Goal: Obtain resource: Download file/media

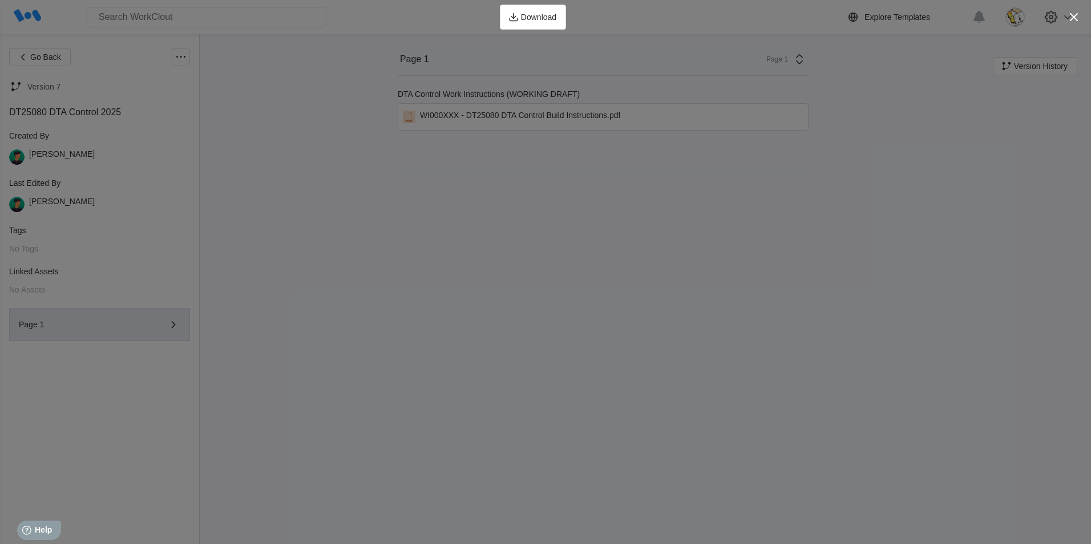
click at [1076, 19] on icon "button" at bounding box center [1074, 17] width 8 height 8
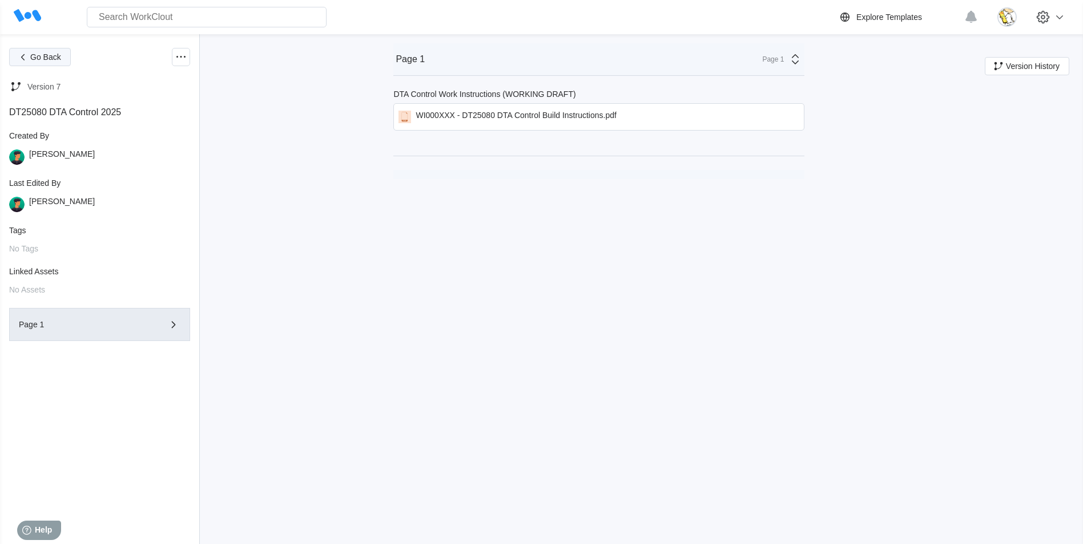
click at [42, 62] on button "Go Back" at bounding box center [40, 57] width 62 height 18
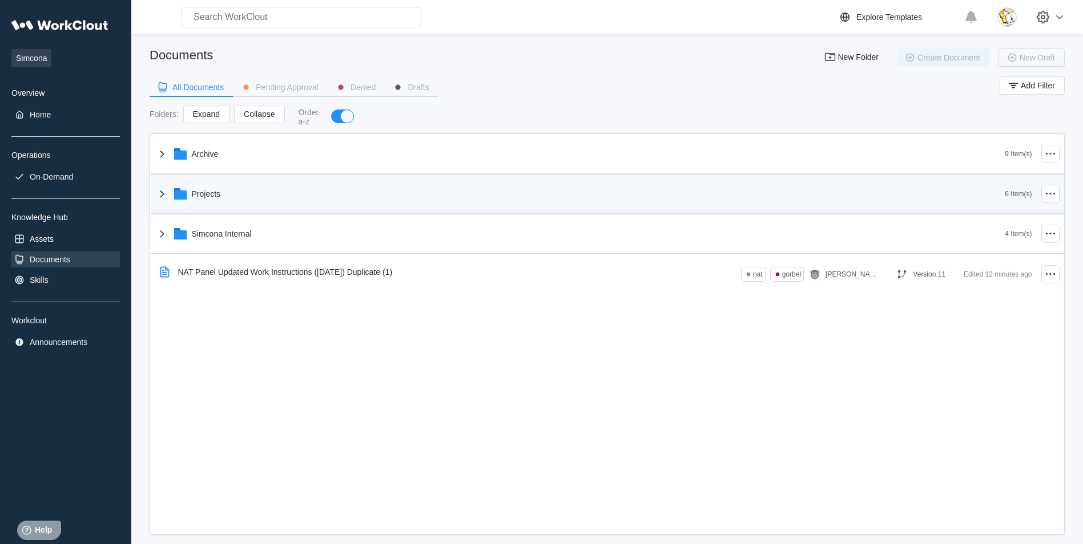
click at [197, 193] on div "Projects" at bounding box center [206, 193] width 29 height 9
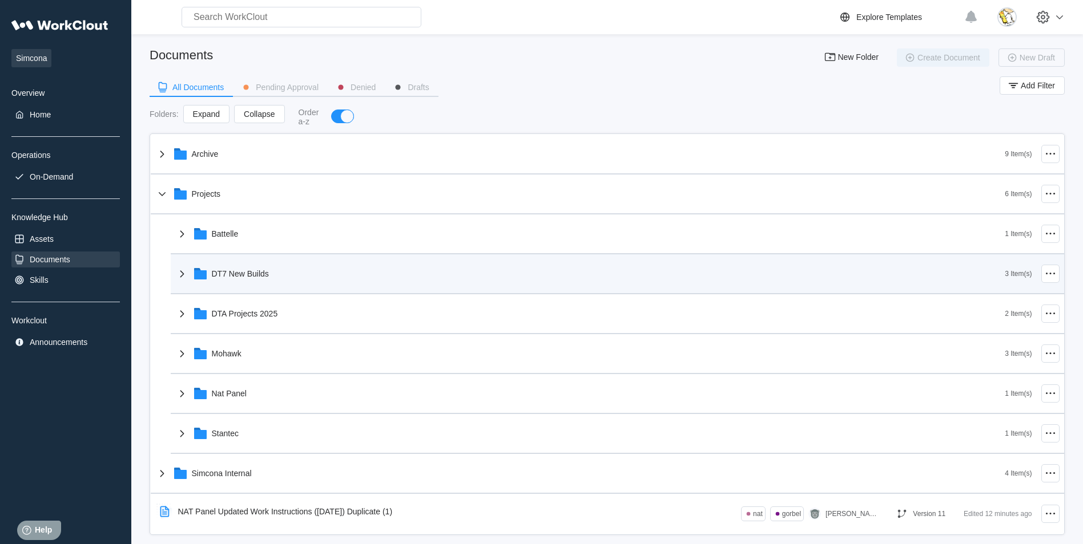
click at [257, 279] on div "DT7 New Builds" at bounding box center [590, 274] width 830 height 30
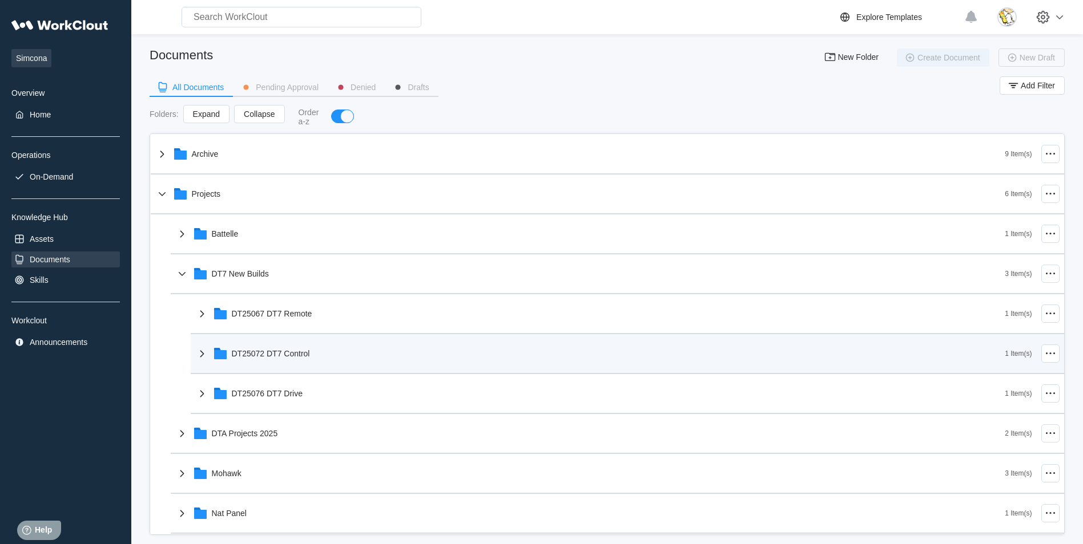
click at [320, 356] on div "DT25072 DT7 Control" at bounding box center [600, 354] width 810 height 30
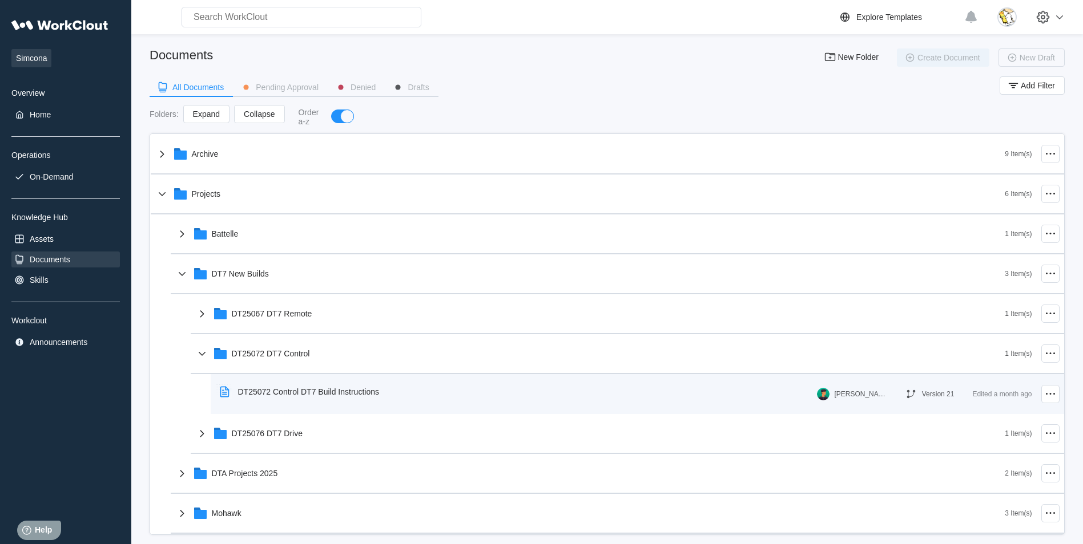
click at [305, 398] on div "DT25072 Control DT7 Build Instructions" at bounding box center [301, 392] width 173 height 26
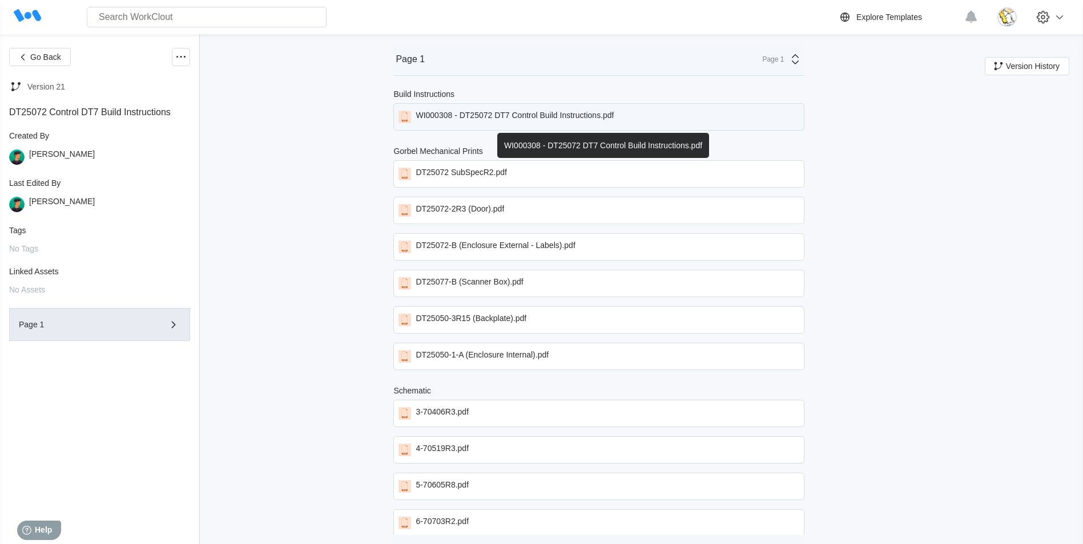
click at [535, 115] on div "WI000308 - DT25072 DT7 Control Build Instructions.pdf" at bounding box center [514, 117] width 198 height 13
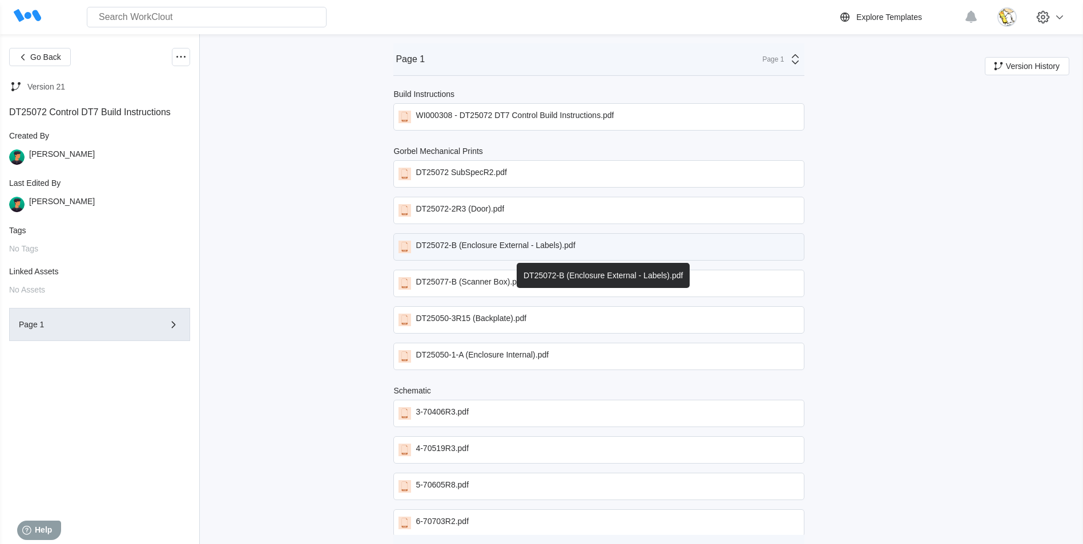
click at [610, 239] on div "DT25072-B (Enclosure External - Labels).pdf" at bounding box center [598, 246] width 411 height 27
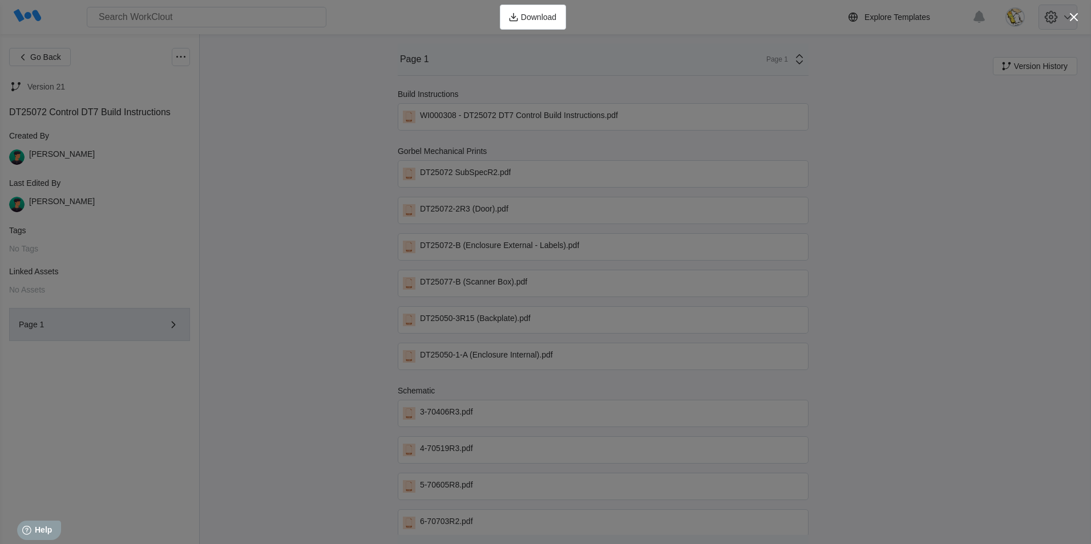
click at [1066, 18] on icon "button" at bounding box center [1074, 17] width 16 height 16
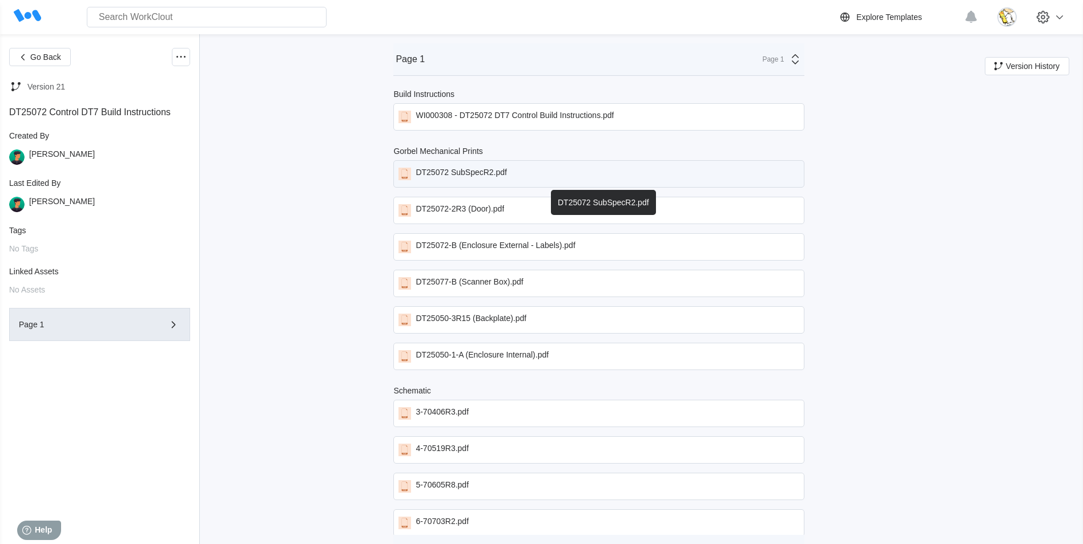
click at [473, 170] on div "DT25072 SubSpecR2.pdf" at bounding box center [460, 174] width 91 height 13
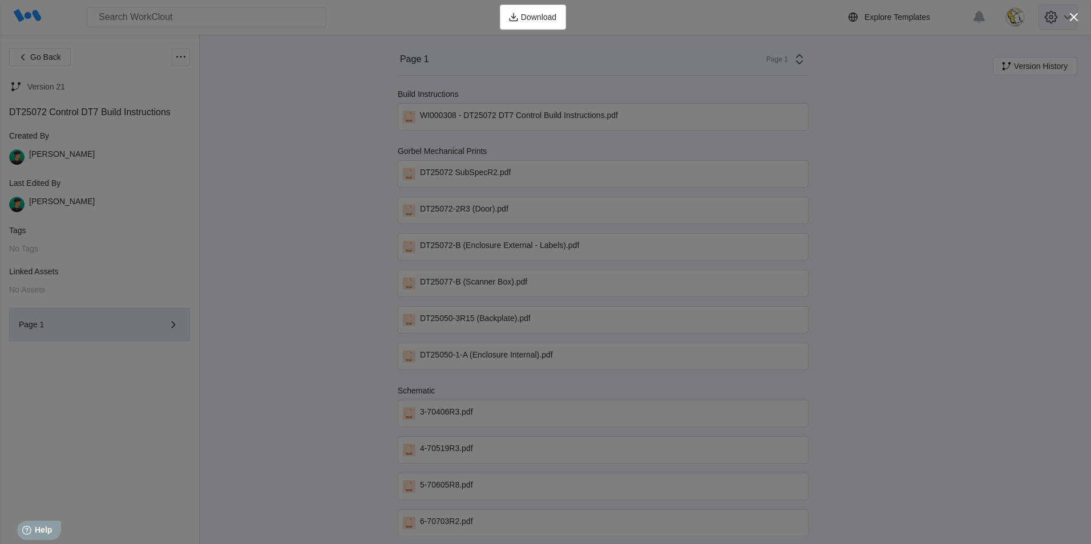
click at [1075, 19] on icon "button" at bounding box center [1074, 17] width 16 height 16
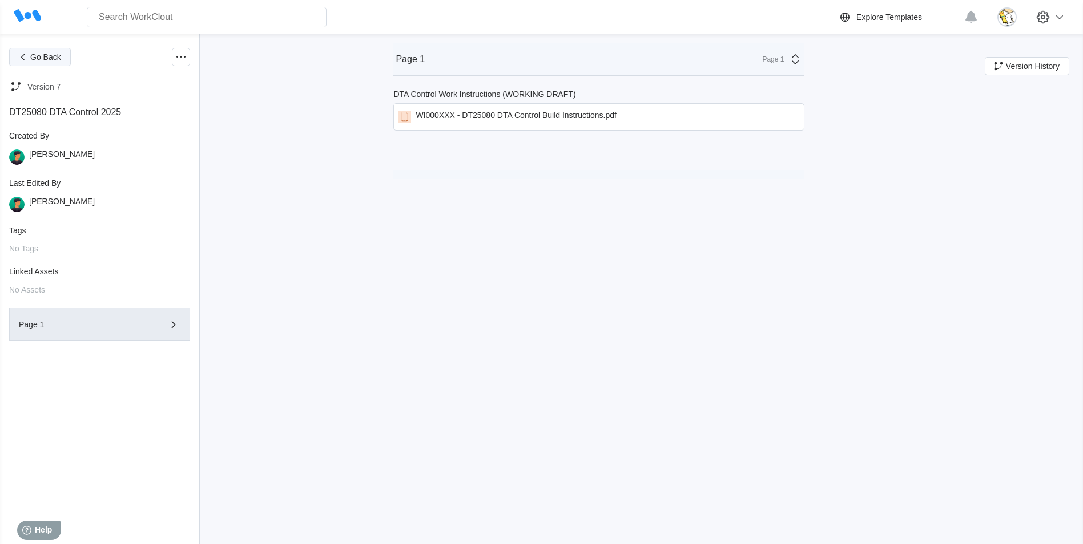
click at [55, 59] on span "Go Back" at bounding box center [45, 57] width 31 height 8
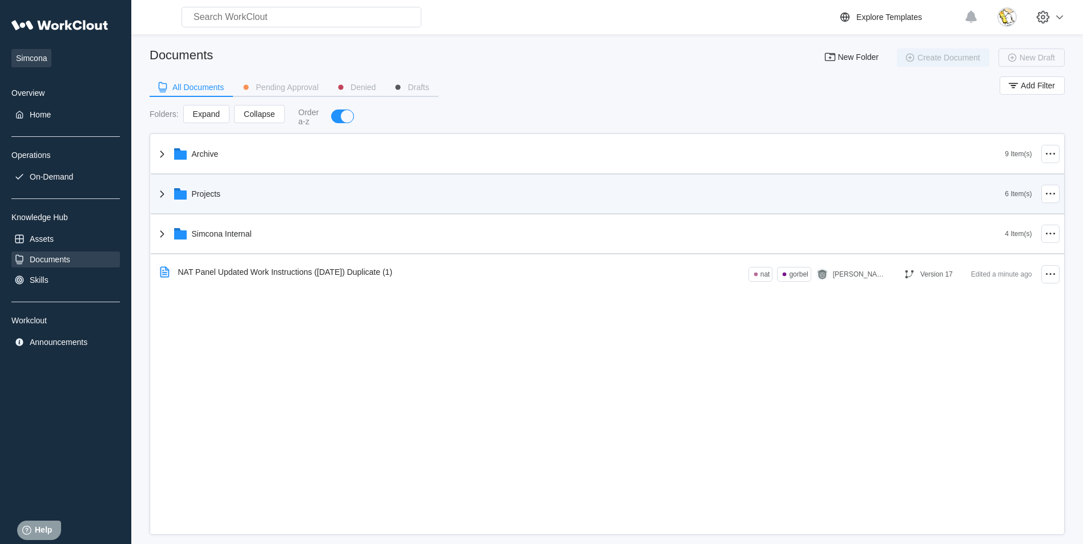
click at [211, 195] on div "Projects" at bounding box center [206, 193] width 29 height 9
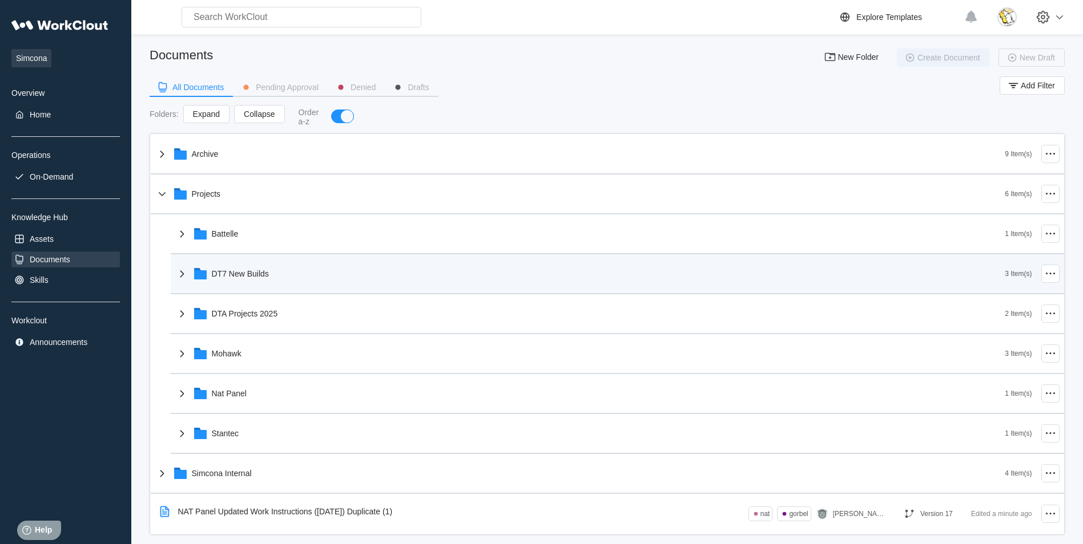
click at [228, 264] on div "DT7 New Builds" at bounding box center [590, 274] width 830 height 30
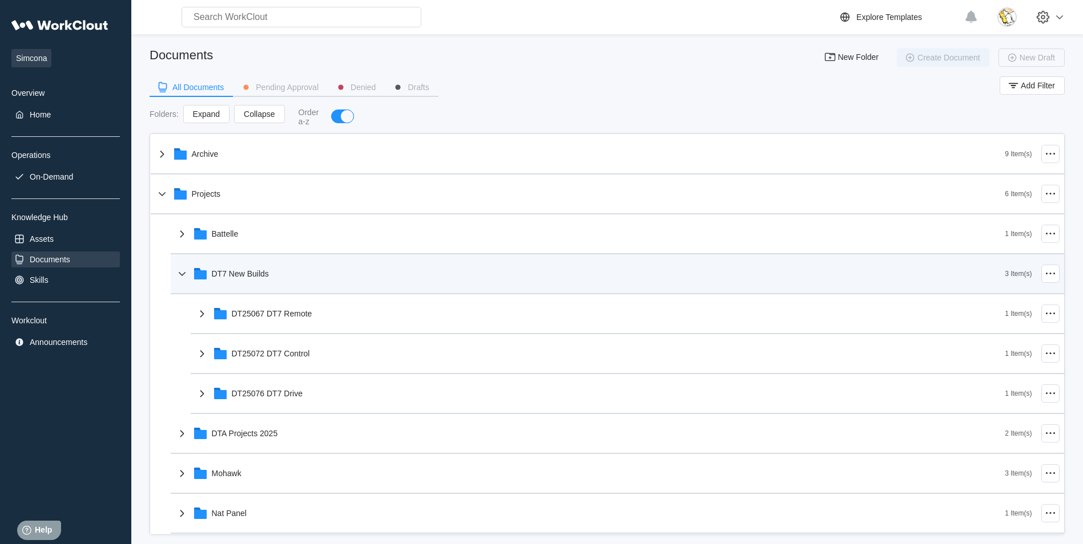
click at [257, 282] on div "DT7 New Builds" at bounding box center [590, 274] width 830 height 30
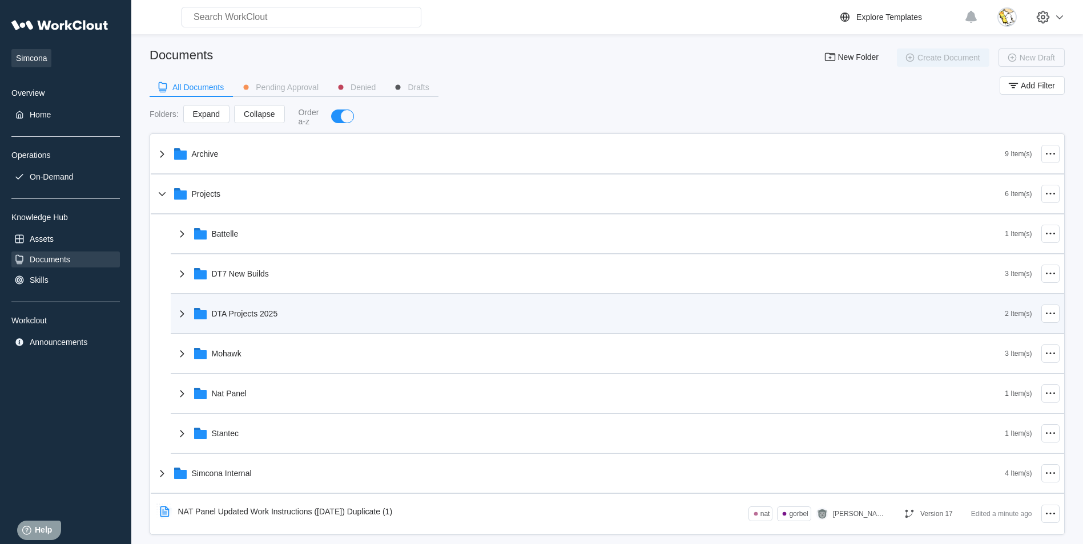
click at [268, 317] on div "DTA Projects 2025" at bounding box center [245, 313] width 66 height 9
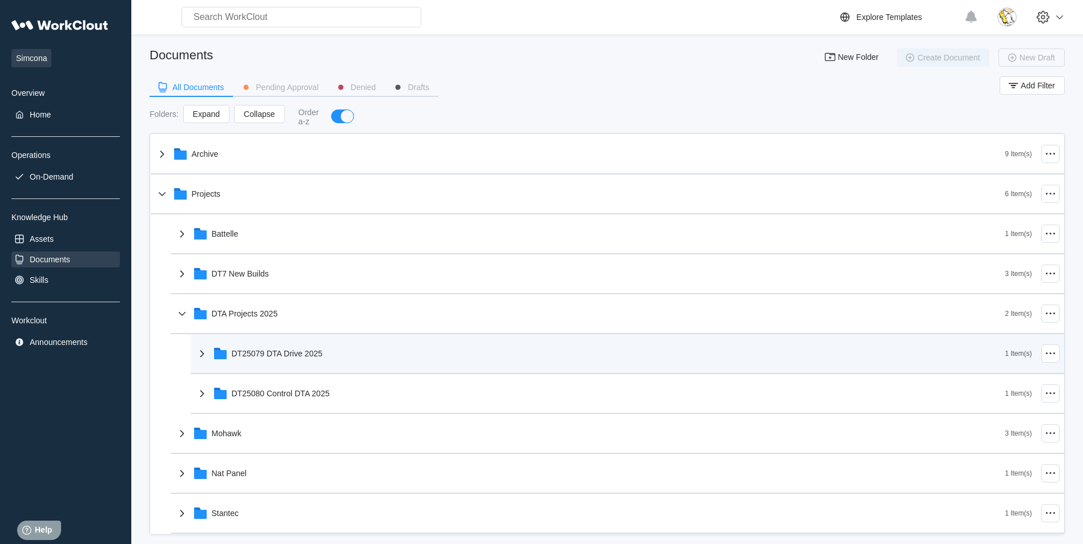
click at [307, 354] on div "DT25079 DTA Drive 2025" at bounding box center [277, 353] width 91 height 9
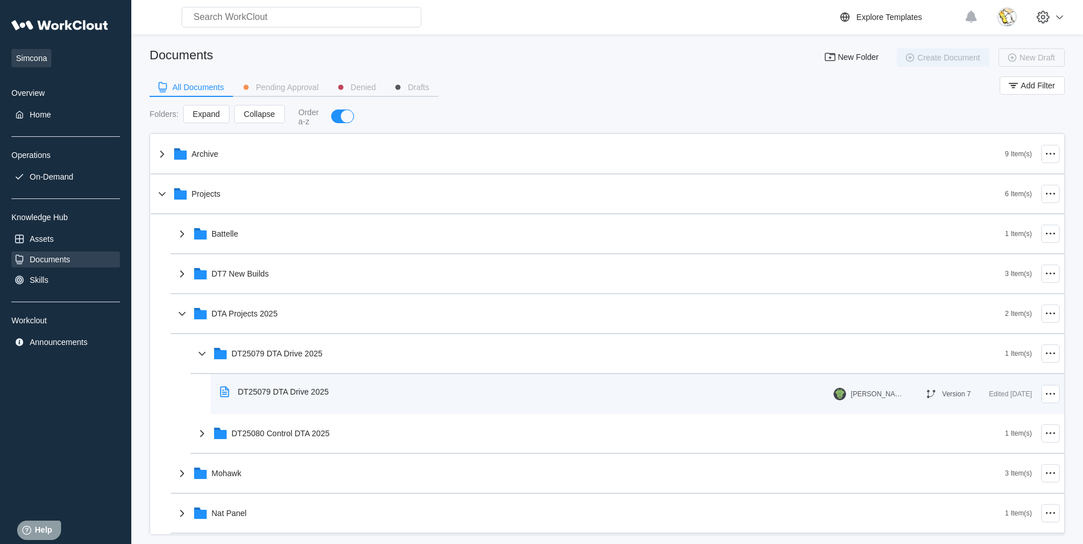
click at [316, 392] on div "DT25079 DTA Drive 2025" at bounding box center [283, 392] width 91 height 9
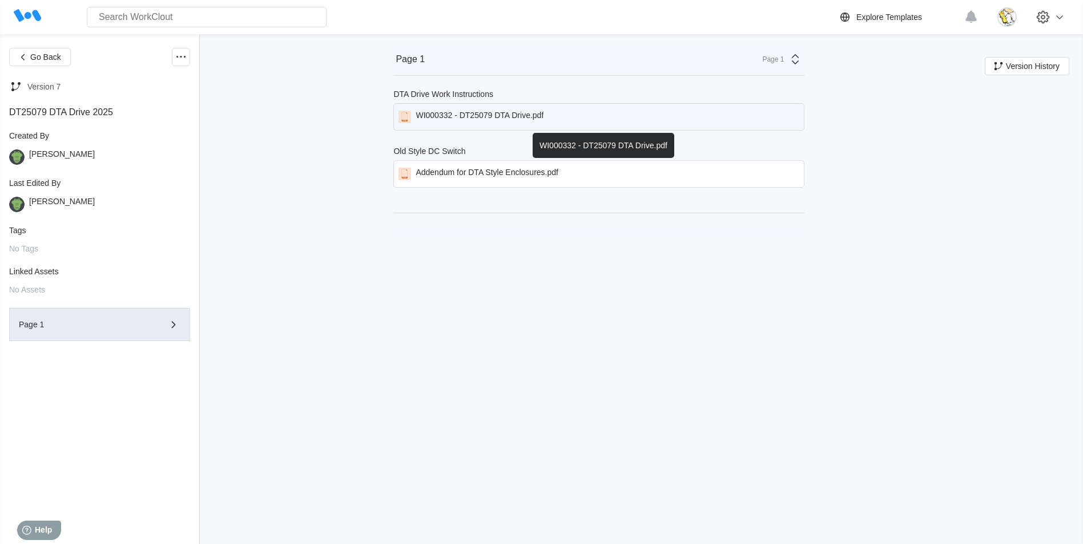
click at [489, 119] on div "WI000332 - DT25079 DTA Drive.pdf" at bounding box center [479, 117] width 128 height 13
